Goal: Browse casually: Explore the website without a specific task or goal

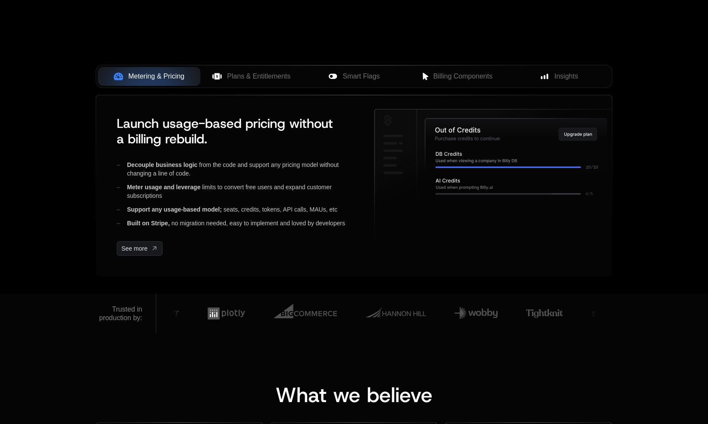
scroll to position [348, 0]
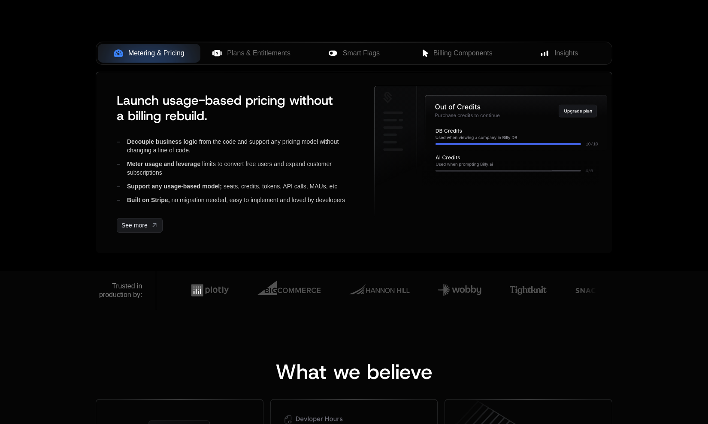
click at [83, 300] on div "Trusted in production by:" at bounding box center [354, 290] width 558 height 39
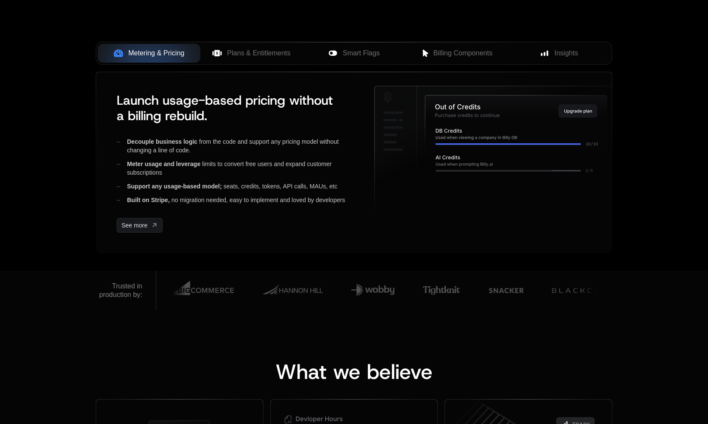
scroll to position [348, 0]
